Goal: Information Seeking & Learning: Learn about a topic

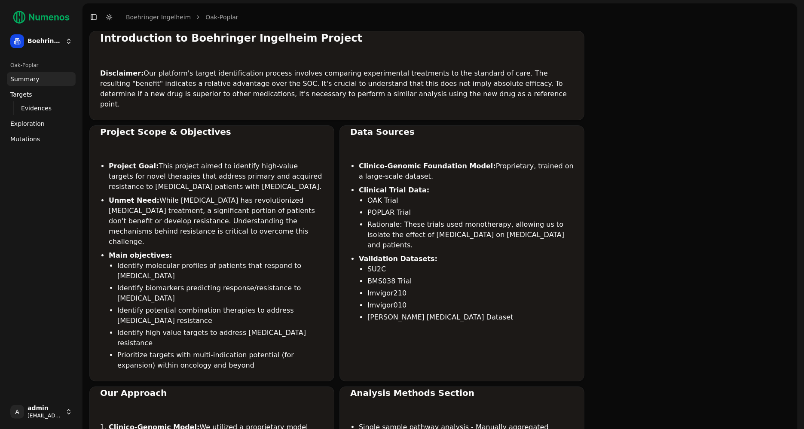
click at [21, 139] on span "Mutations" at bounding box center [25, 139] width 30 height 9
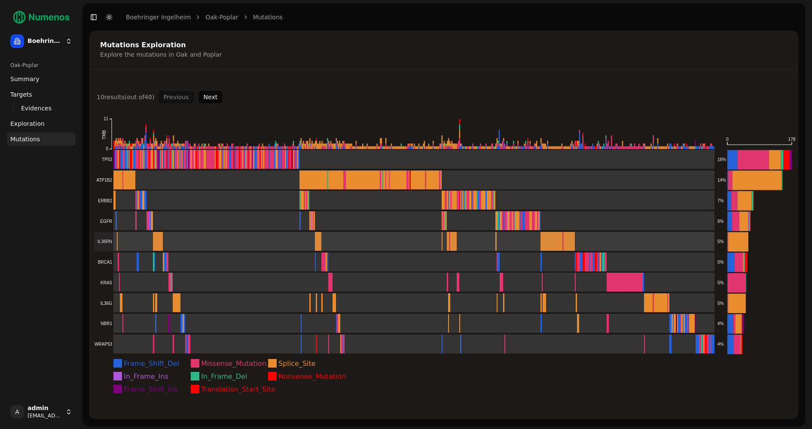
click at [167, 242] on rect at bounding box center [404, 241] width 621 height 19
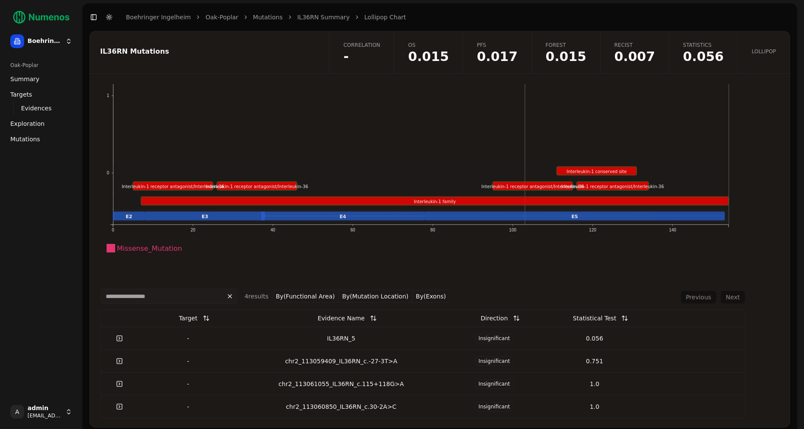
scroll to position [9, 0]
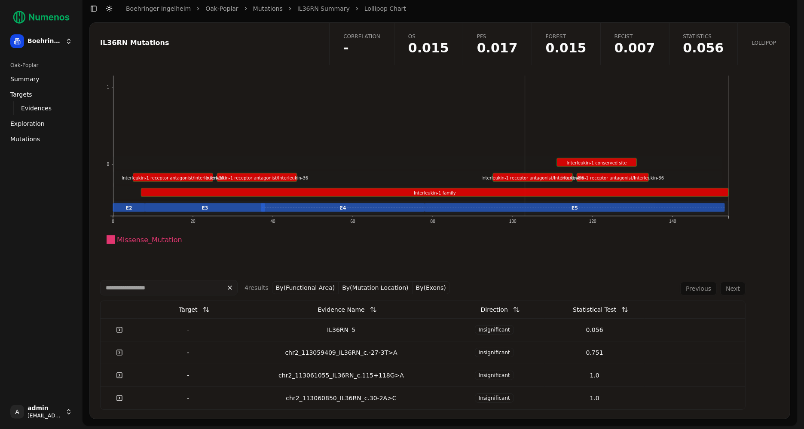
click at [339, 331] on div "IL36RN_5" at bounding box center [341, 330] width 199 height 9
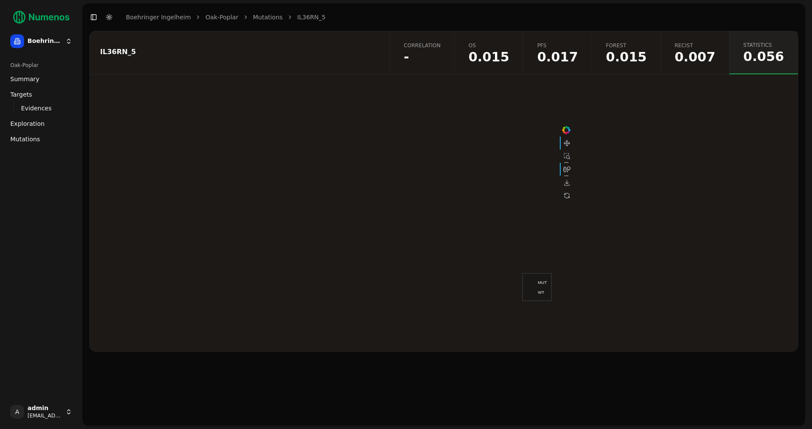
click at [441, 51] on span "-" at bounding box center [422, 57] width 37 height 13
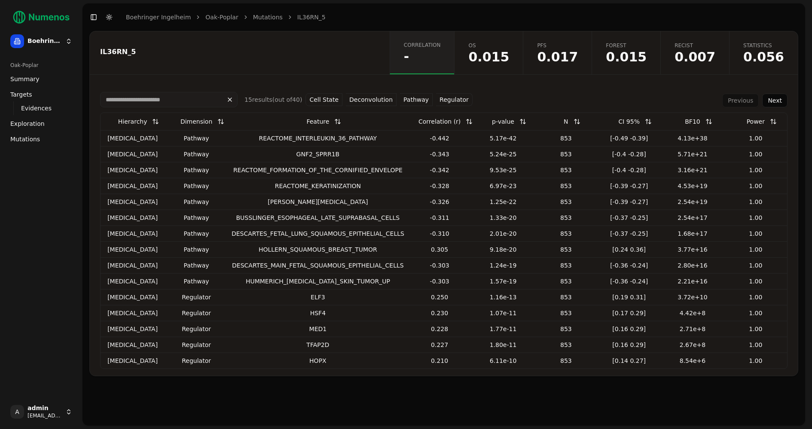
click at [520, 40] on link "OS 0.015" at bounding box center [488, 52] width 69 height 43
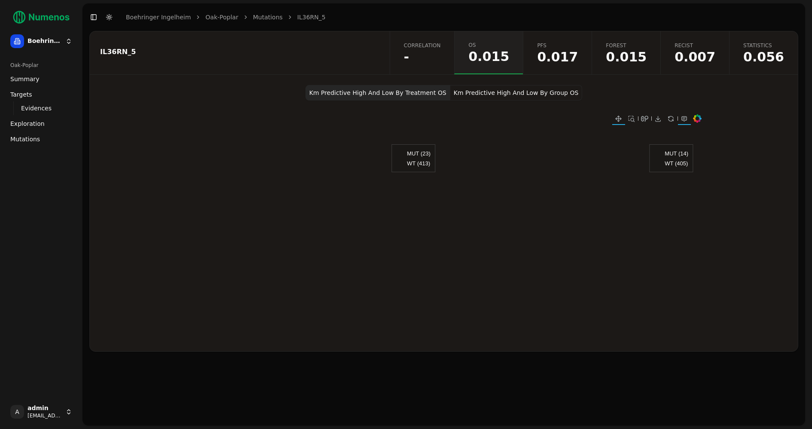
click at [484, 92] on button "Km Predictive High And Low By Group OS" at bounding box center [516, 92] width 132 height 15
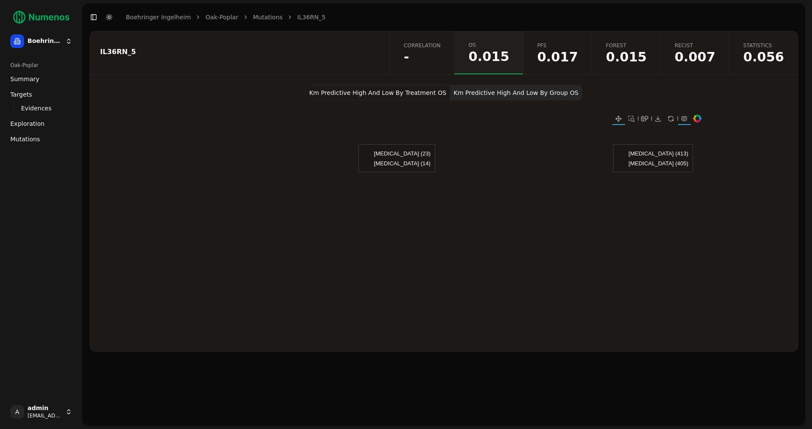
click at [395, 89] on button "Km Predictive High And Low By Treatment OS" at bounding box center [378, 92] width 145 height 15
